Goal: Task Accomplishment & Management: Complete application form

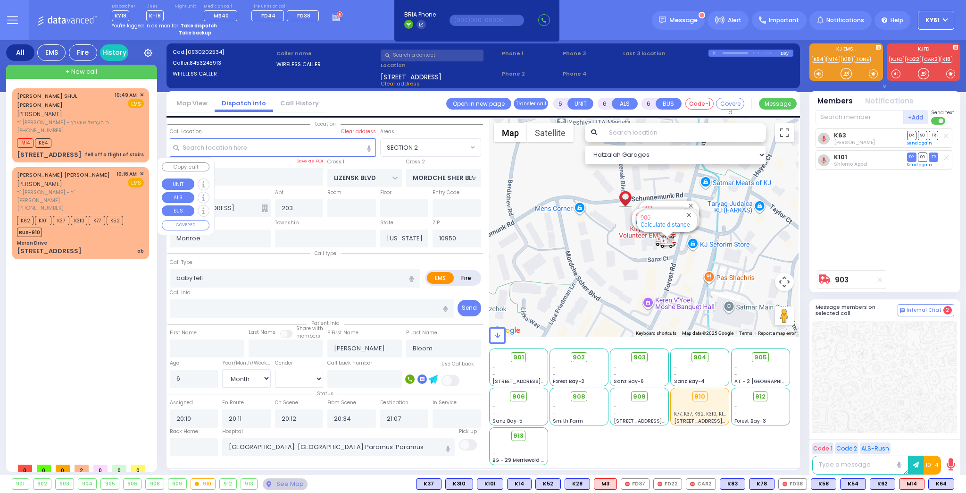
select select "SECTION 2"
select select "Month"
select select "[DEMOGRAPHIC_DATA]"
click at [100, 225] on div "BUS-910" at bounding box center [70, 231] width 106 height 12
type input "2"
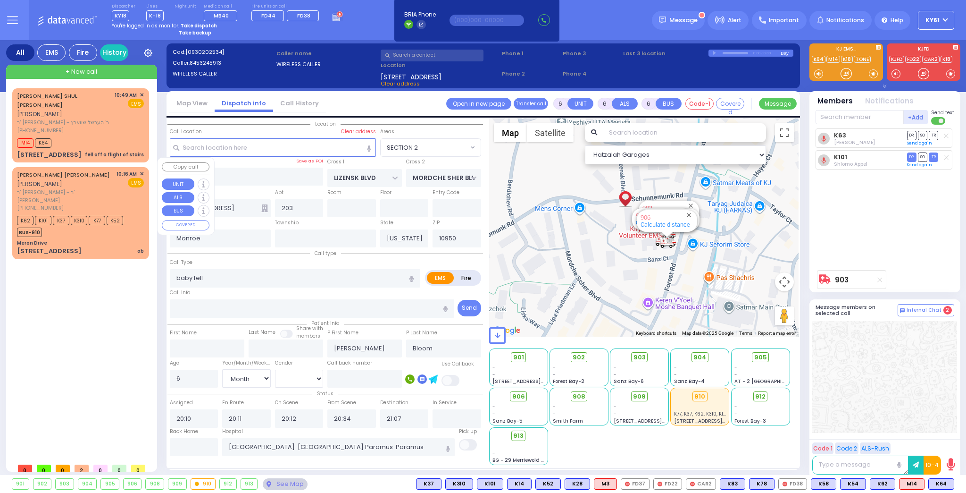
type input "1"
select select
type input "ob"
radio input "true"
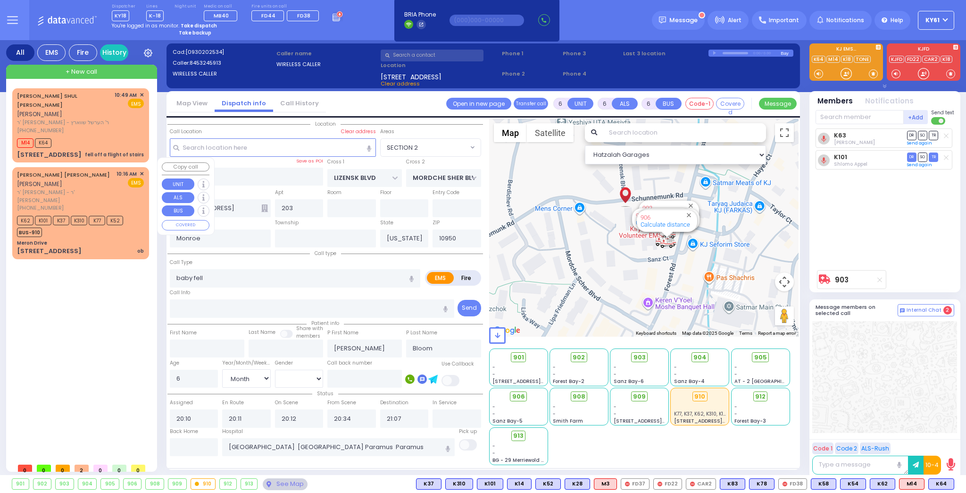
type input "[PERSON_NAME]"
type input "EKSTEIN"
select select
type input "10:16"
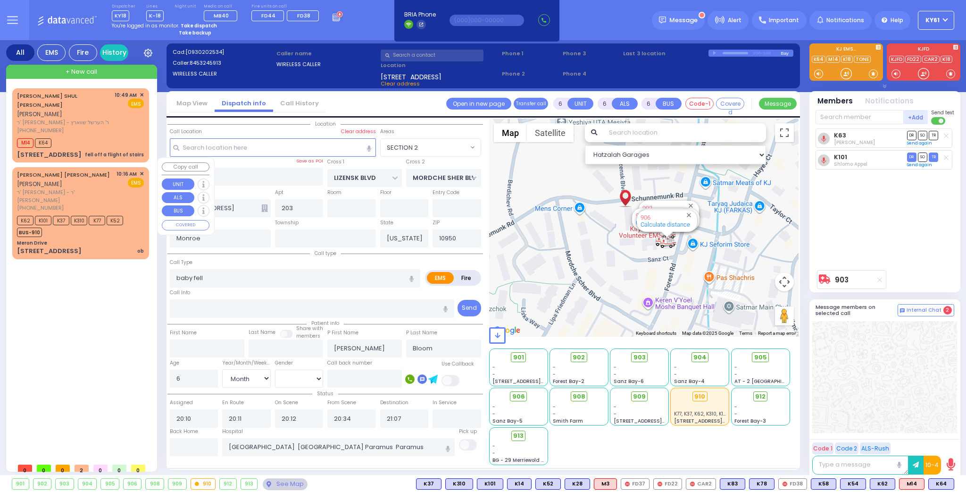
type input "10:18"
select select "Hatzalah Garages"
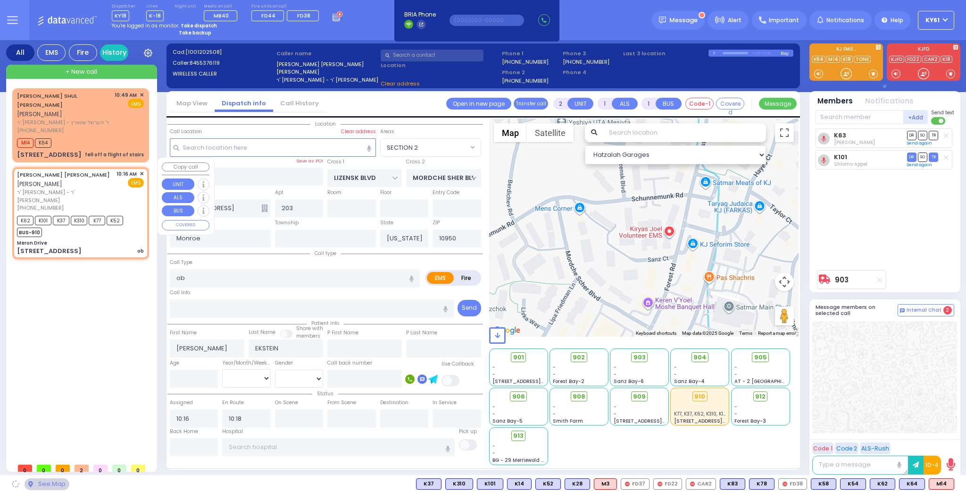
type input "Meron Drive"
type input "MERON DR"
type input "RATZFERT WAY"
type input "[STREET_ADDRESS]"
type input "[PERSON_NAME]"
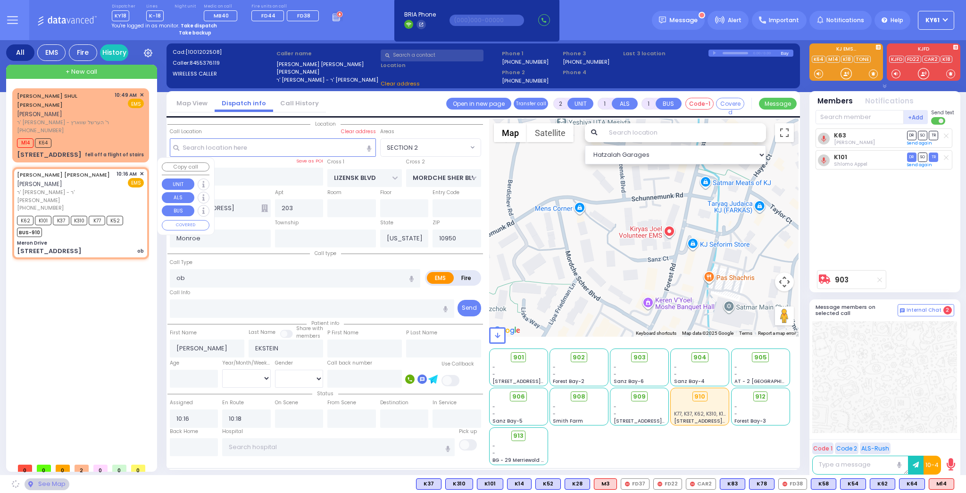
type input "10930"
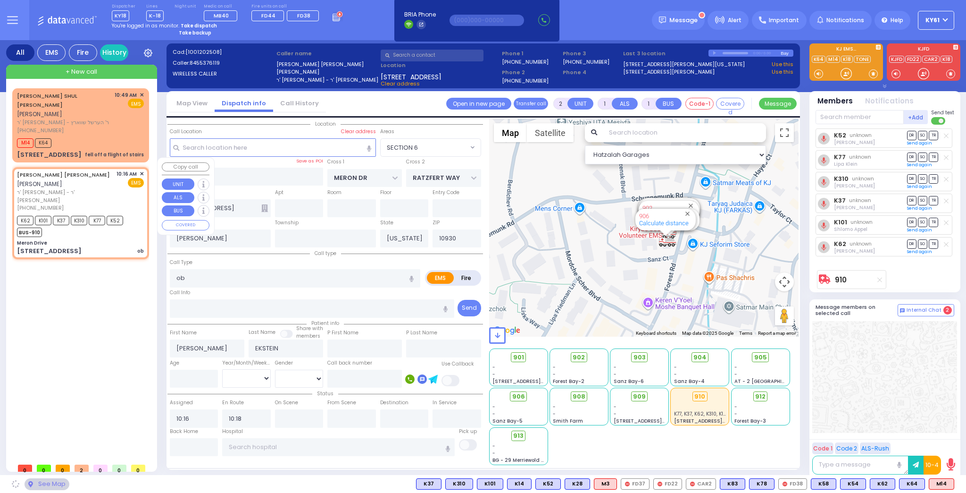
select select "SECTION 6"
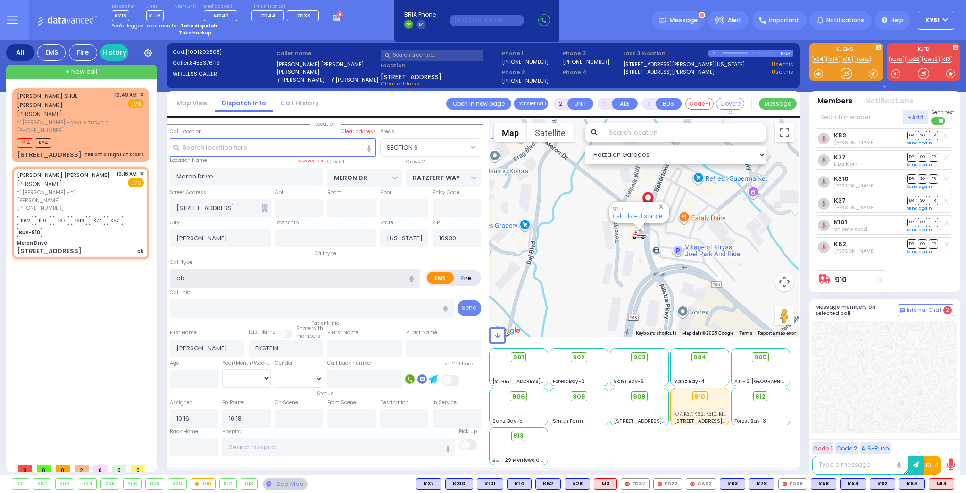
click at [210, 279] on input "ob" at bounding box center [295, 278] width 251 height 18
type input "o"
click at [99, 277] on div "MAYER SHUL Y. HECHT מאיר שאול יחזקאל העכט ר' משה לייב - ר' הערשל שווארץ (347) 7…" at bounding box center [82, 273] width 141 height 370
click at [134, 322] on div "MAYER SHUL Y. HECHT מאיר שאול יחזקאל העכט ר' משה לייב - ר' הערשל שווארץ (347) 7…" at bounding box center [82, 273] width 141 height 370
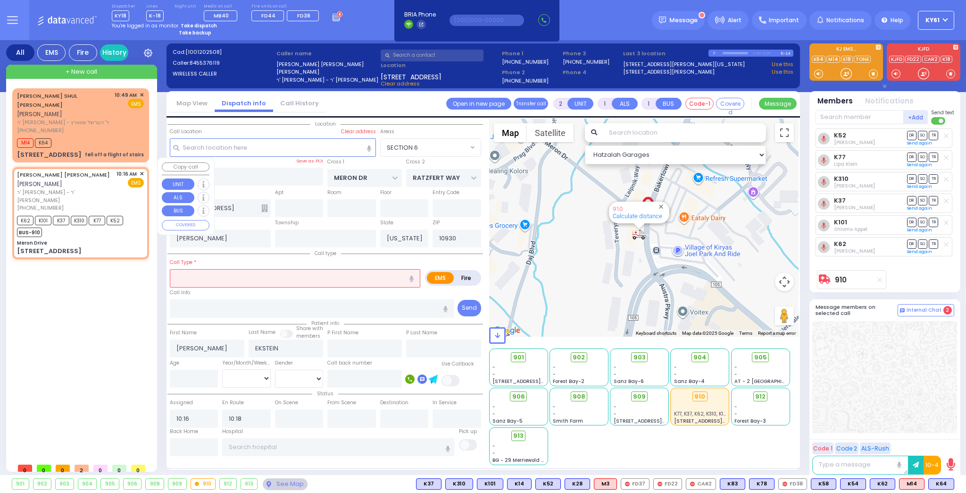
select select
radio input "true"
select select
select select "Hatzalah Garages"
select select "SECTION 6"
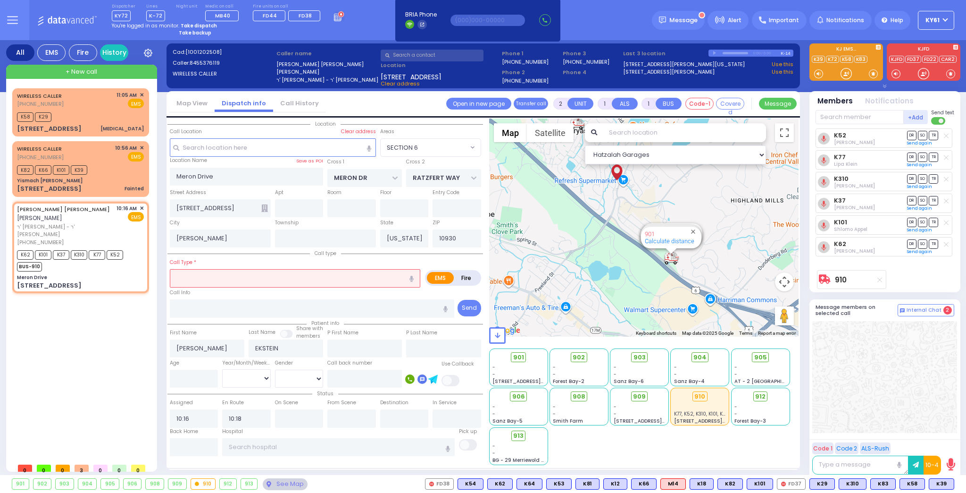
select select "SECTION 6"
select select
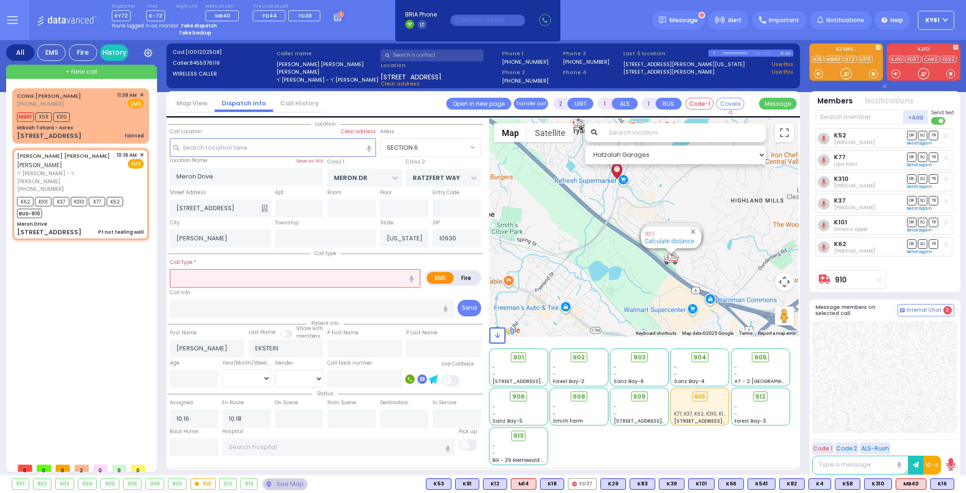
type input "1"
type input "0"
select select
type input "Pt not feeling well"
radio input "true"
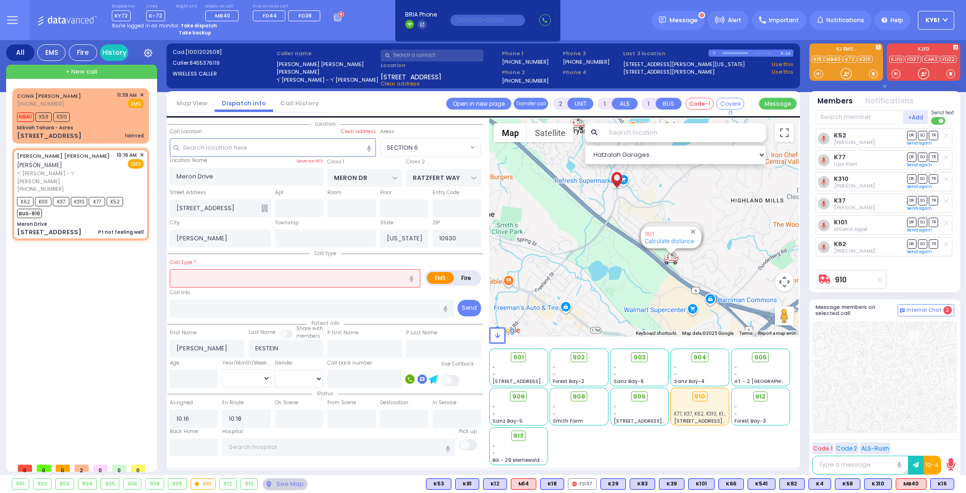
select select
select select "Hatzalah Garages"
select select "SECTION 6"
select select
radio input "true"
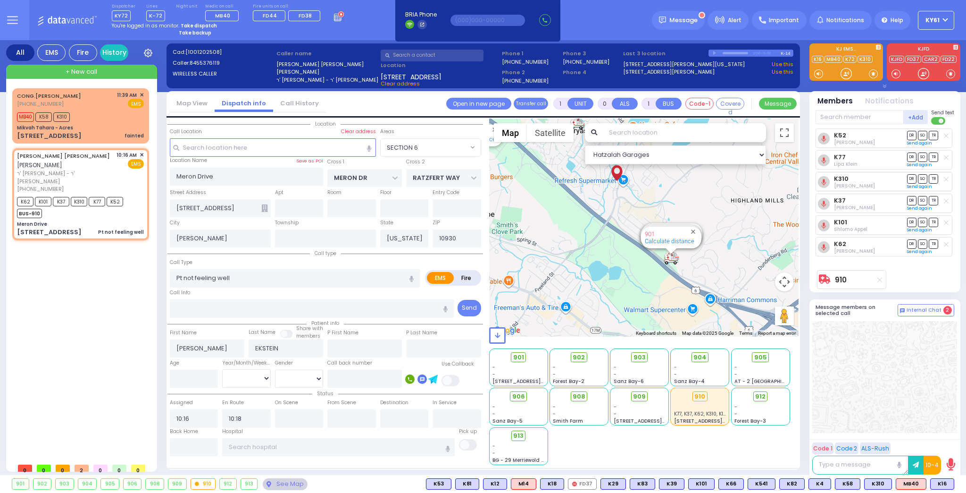
select select
type input "11:41"
select select "Hatzalah Garages"
select select "SECTION 6"
